Goal: Task Accomplishment & Management: Complete application form

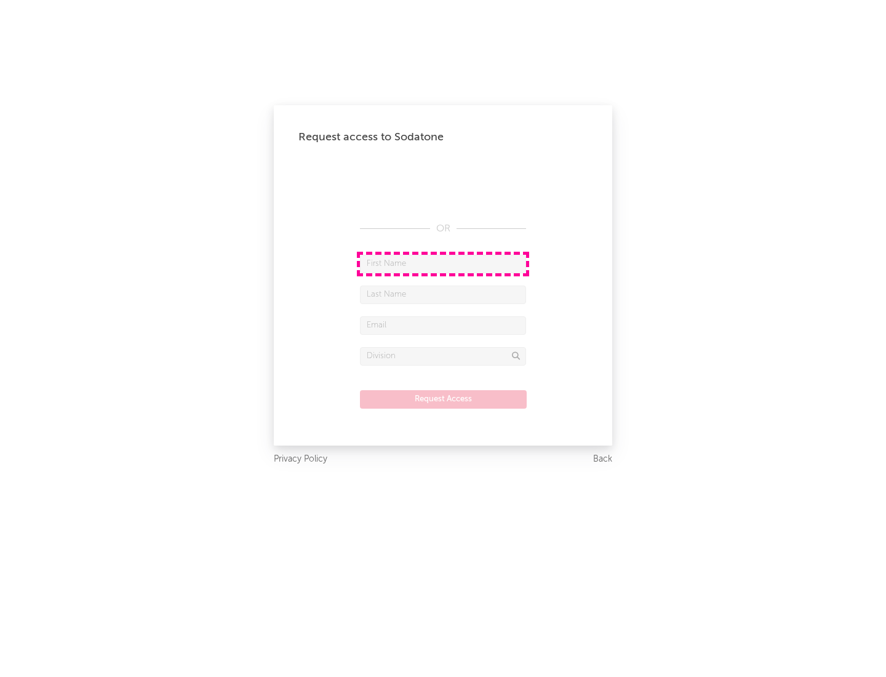
click at [443, 263] on input "text" at bounding box center [443, 264] width 166 height 18
type input "[PERSON_NAME]"
click at [443, 294] on input "text" at bounding box center [443, 295] width 166 height 18
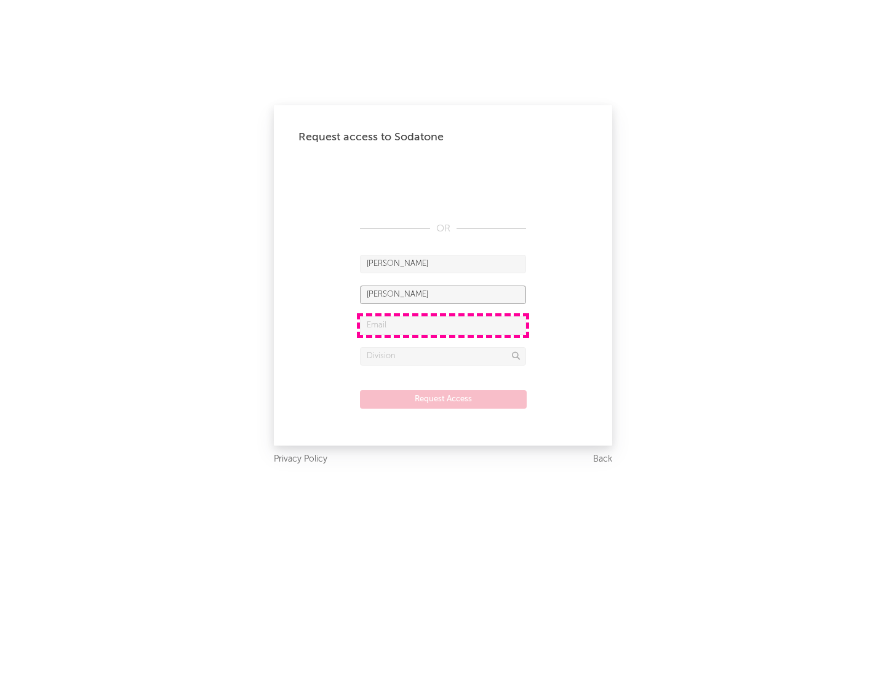
type input "[PERSON_NAME]"
click at [443, 325] on input "text" at bounding box center [443, 325] width 166 height 18
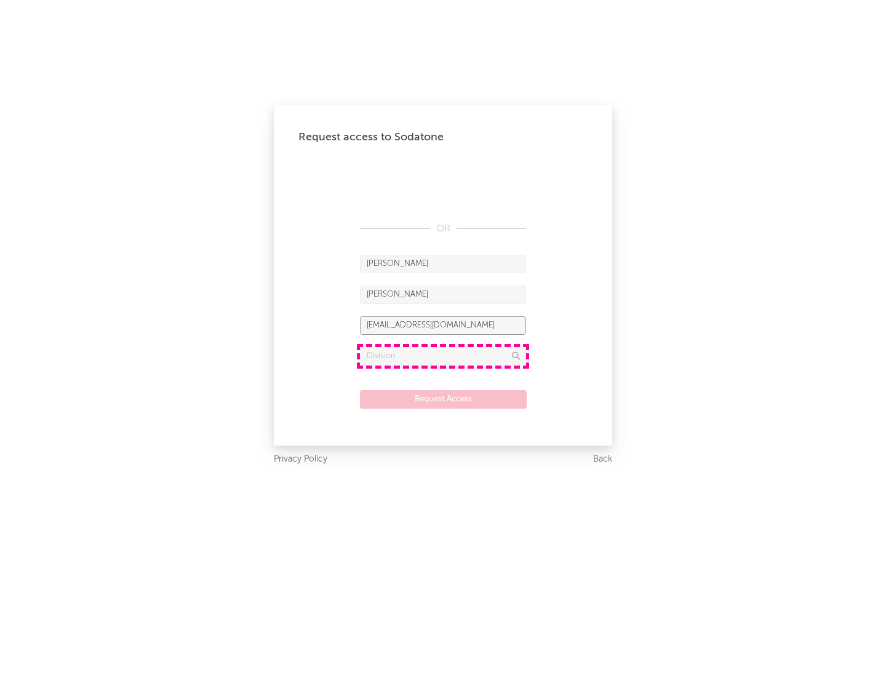
type input "[EMAIL_ADDRESS][DOMAIN_NAME]"
click at [443, 356] on input "text" at bounding box center [443, 356] width 166 height 18
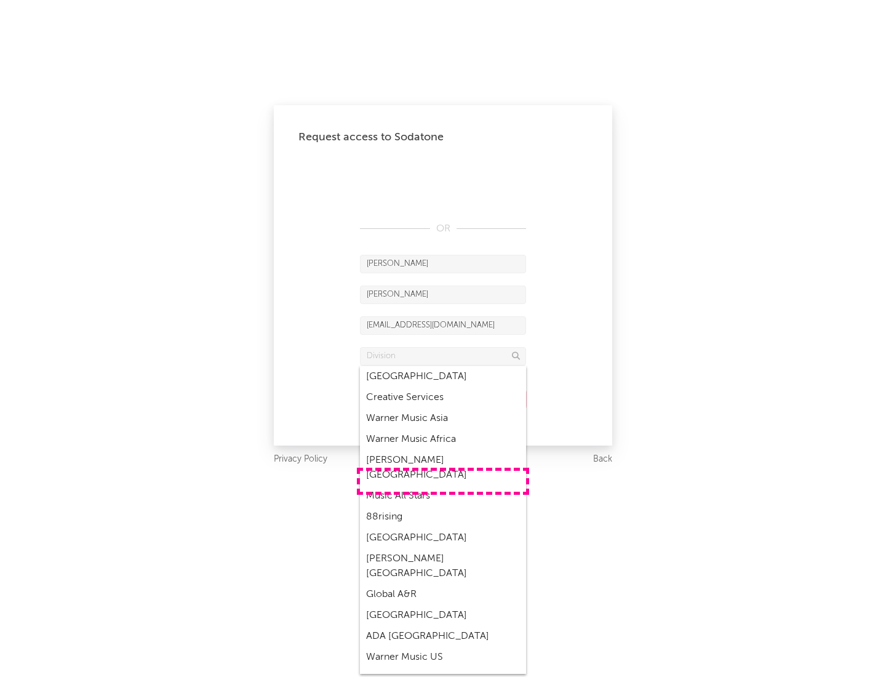
click at [443, 486] on div "Music All Stars" at bounding box center [443, 496] width 166 height 21
type input "Music All Stars"
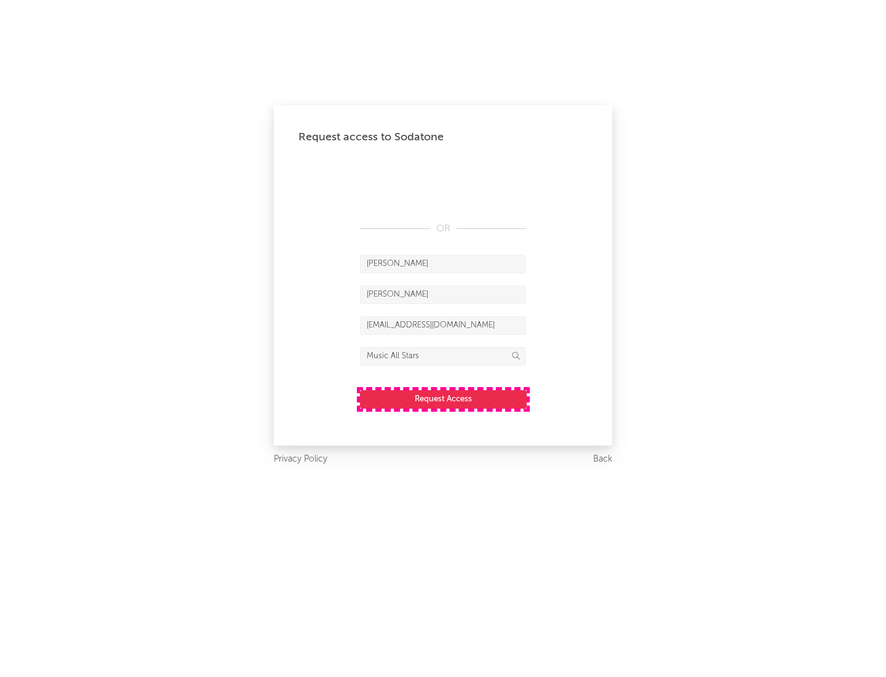
click at [443, 399] on button "Request Access" at bounding box center [443, 399] width 167 height 18
